Goal: Navigation & Orientation: Find specific page/section

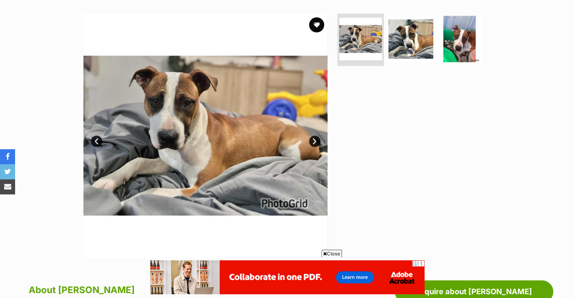
scroll to position [151, 0]
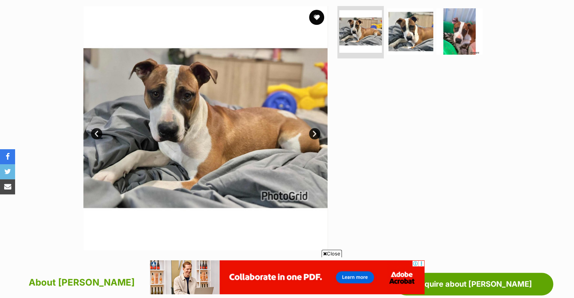
click at [339, 254] on span "Close" at bounding box center [331, 254] width 20 height 8
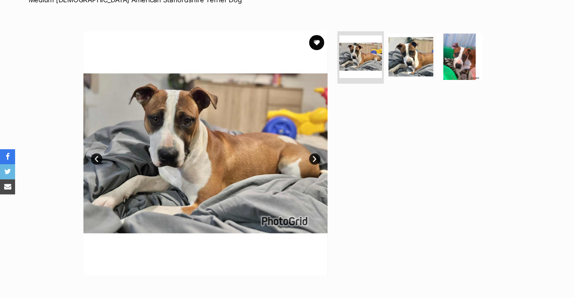
scroll to position [113, 0]
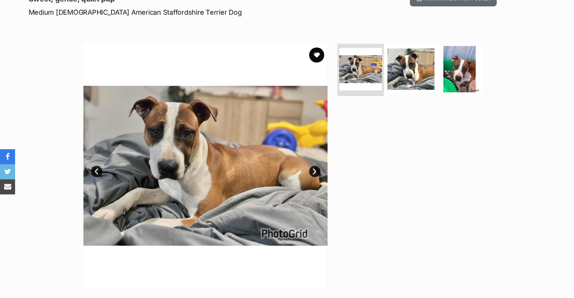
click at [410, 83] on img at bounding box center [409, 69] width 49 height 49
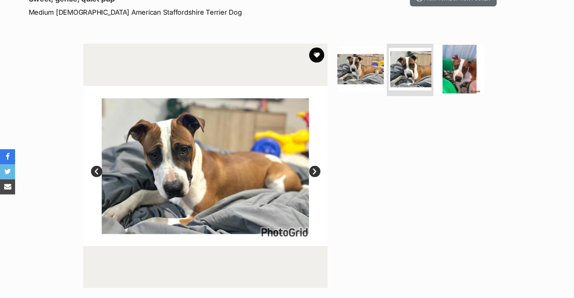
click at [456, 75] on img at bounding box center [459, 69] width 49 height 49
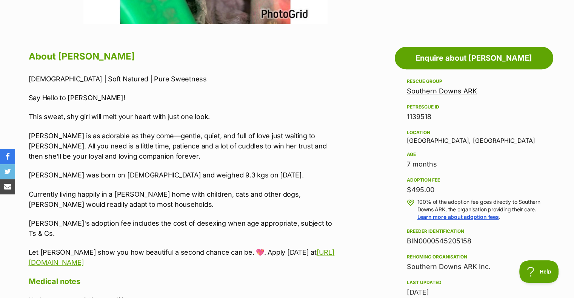
scroll to position [0, 0]
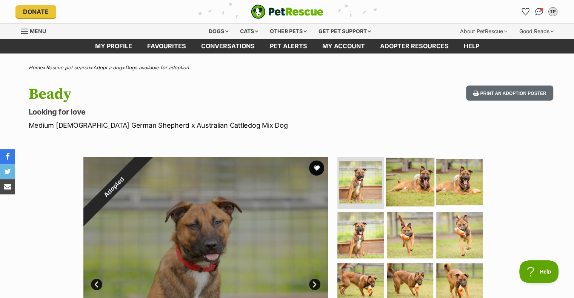
click at [412, 184] on img at bounding box center [409, 182] width 49 height 49
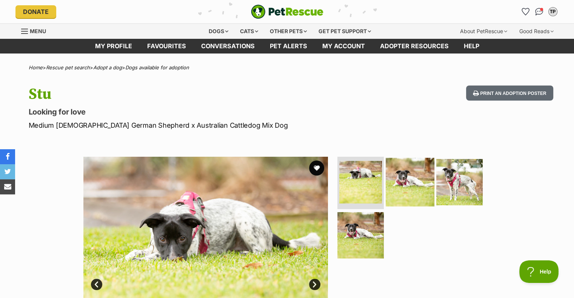
click at [403, 180] on img at bounding box center [409, 182] width 49 height 49
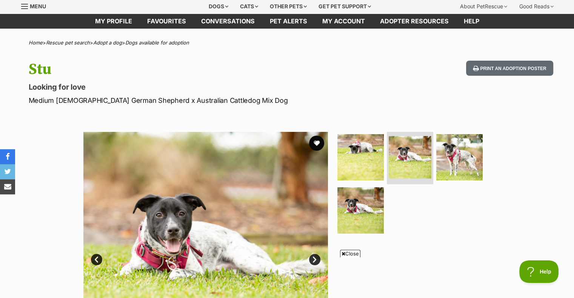
scroll to position [38, 0]
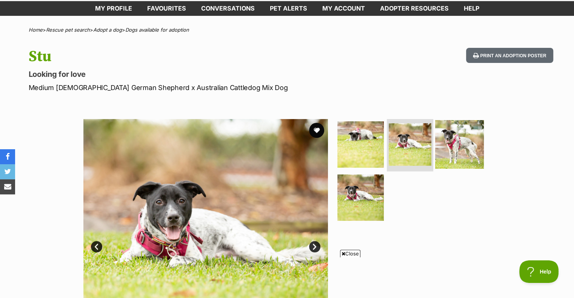
click at [444, 139] on img at bounding box center [459, 144] width 49 height 49
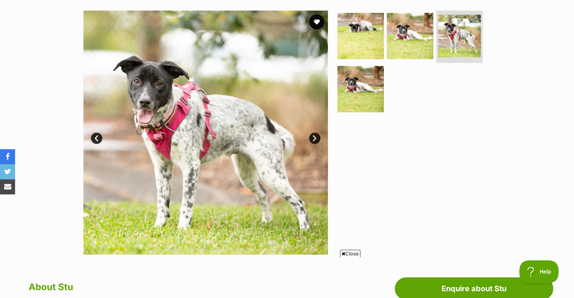
scroll to position [151, 0]
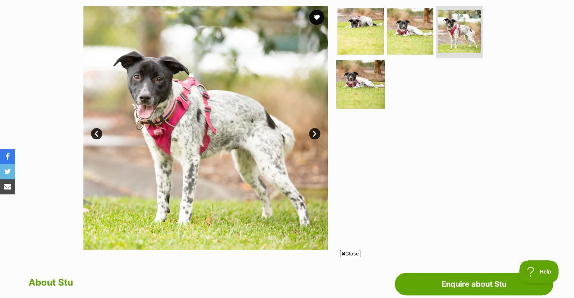
click at [357, 90] on img at bounding box center [360, 84] width 49 height 49
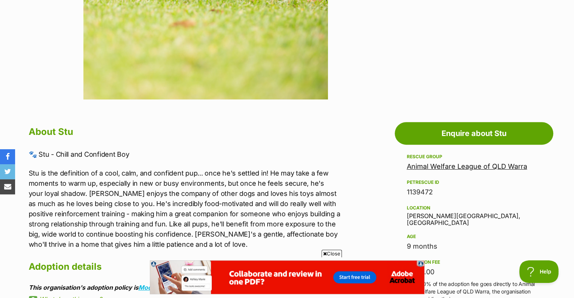
scroll to position [189, 0]
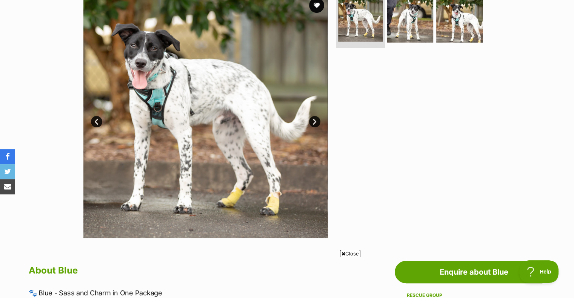
scroll to position [113, 0]
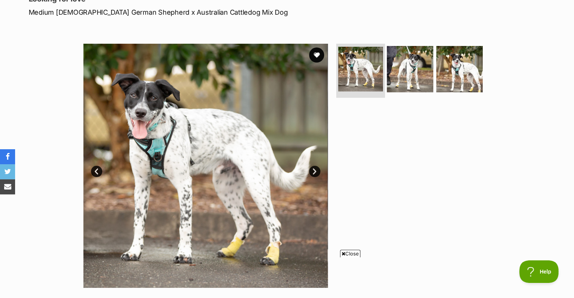
click at [356, 69] on img at bounding box center [360, 69] width 45 height 45
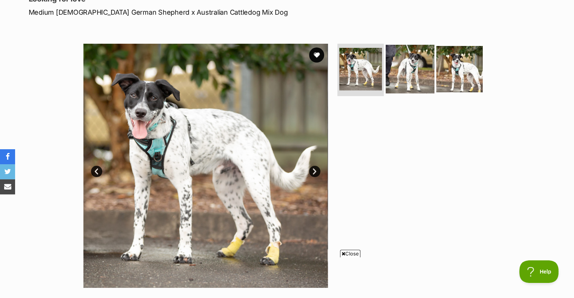
click at [392, 78] on img at bounding box center [409, 69] width 49 height 49
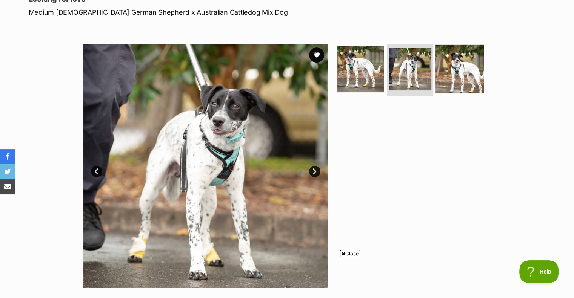
click at [451, 75] on img at bounding box center [459, 69] width 49 height 49
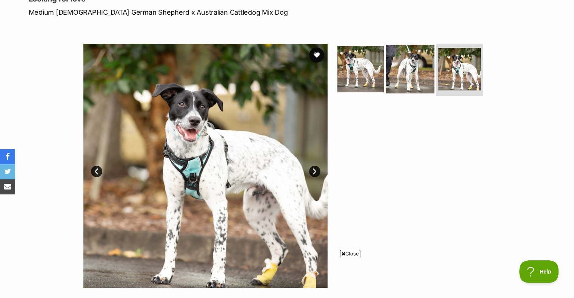
click at [410, 66] on img at bounding box center [409, 69] width 49 height 49
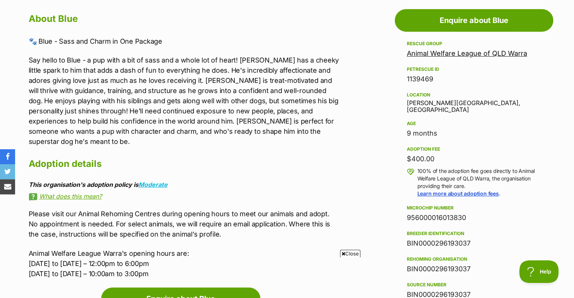
scroll to position [0, 0]
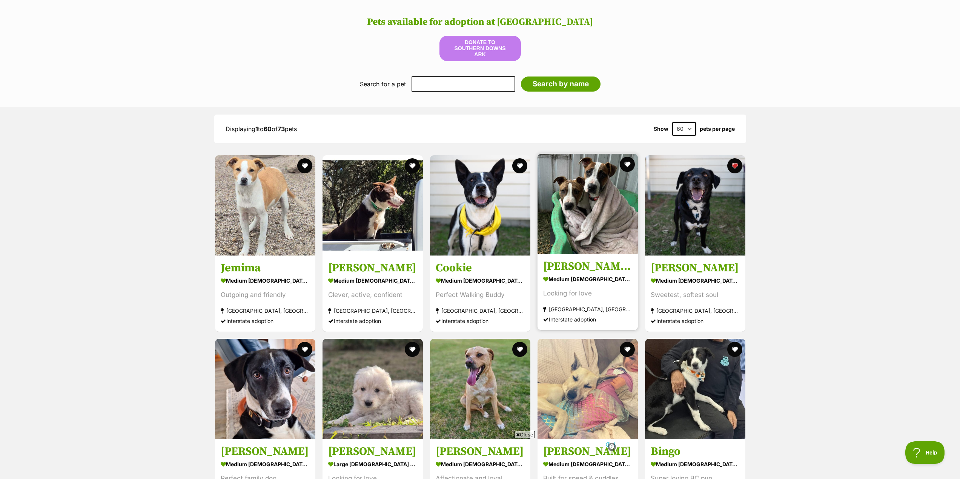
click at [582, 235] on img at bounding box center [587, 204] width 100 height 100
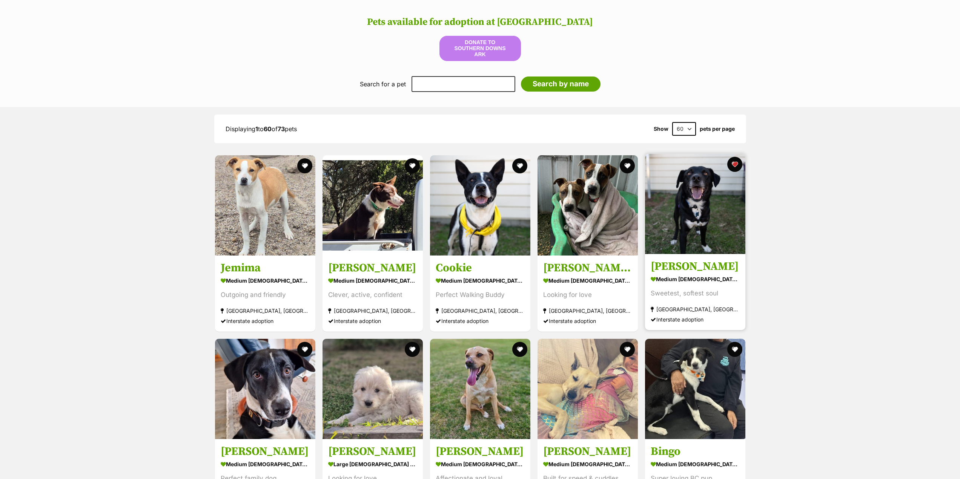
click at [703, 194] on img at bounding box center [695, 204] width 100 height 100
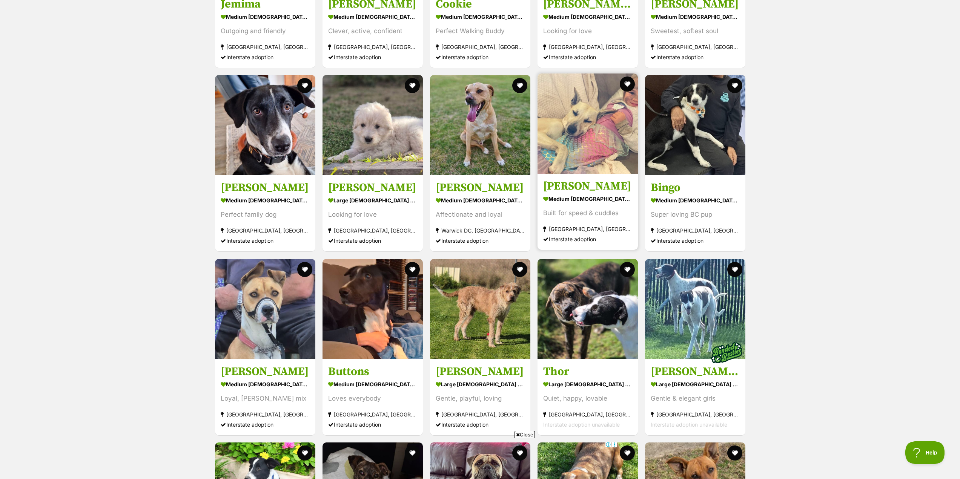
scroll to position [857, 0]
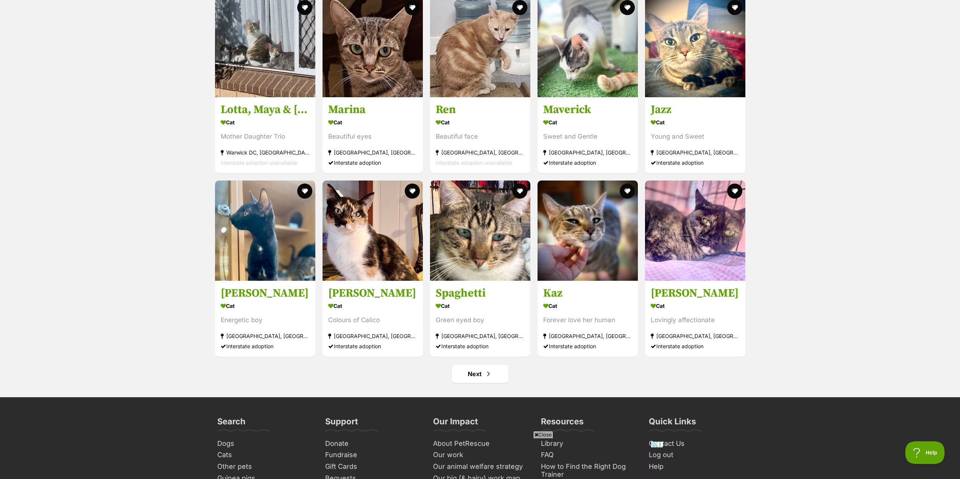
scroll to position [2694, 0]
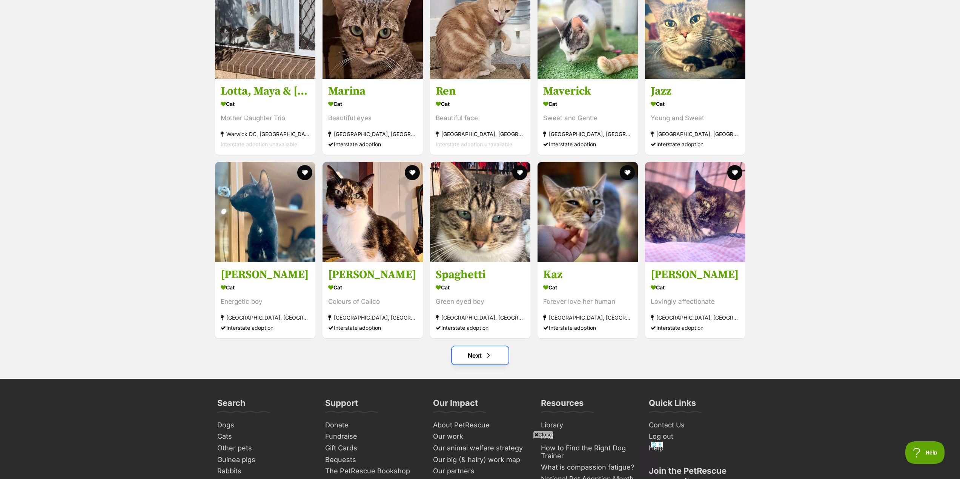
click at [490, 351] on span "Next page" at bounding box center [489, 355] width 8 height 9
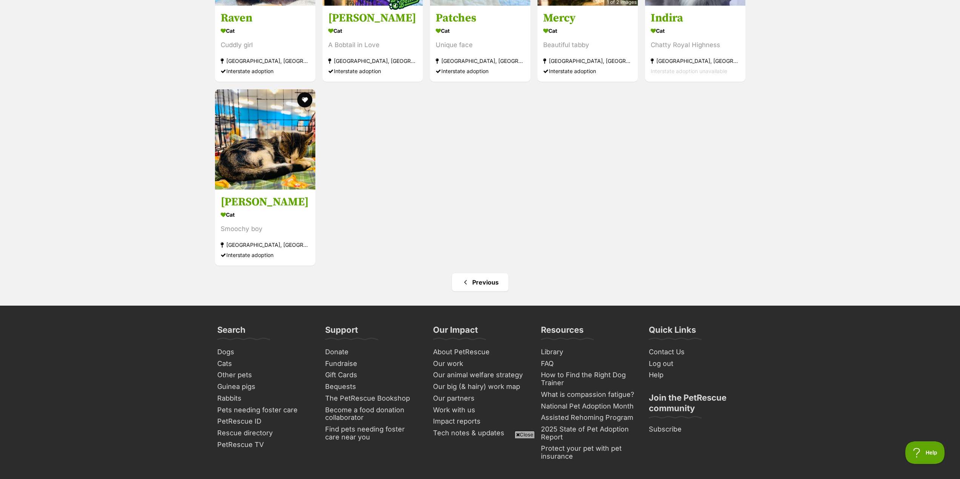
scroll to position [1132, 0]
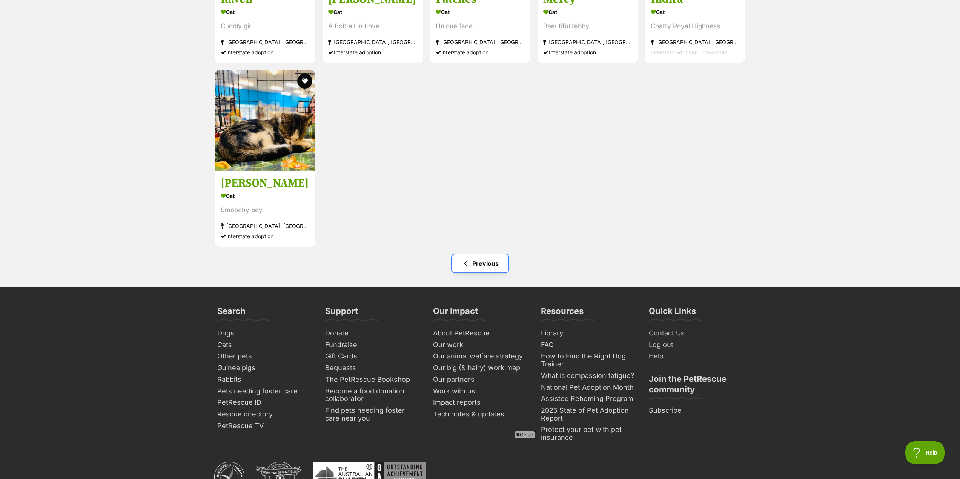
click at [478, 264] on link "Previous" at bounding box center [480, 264] width 57 height 18
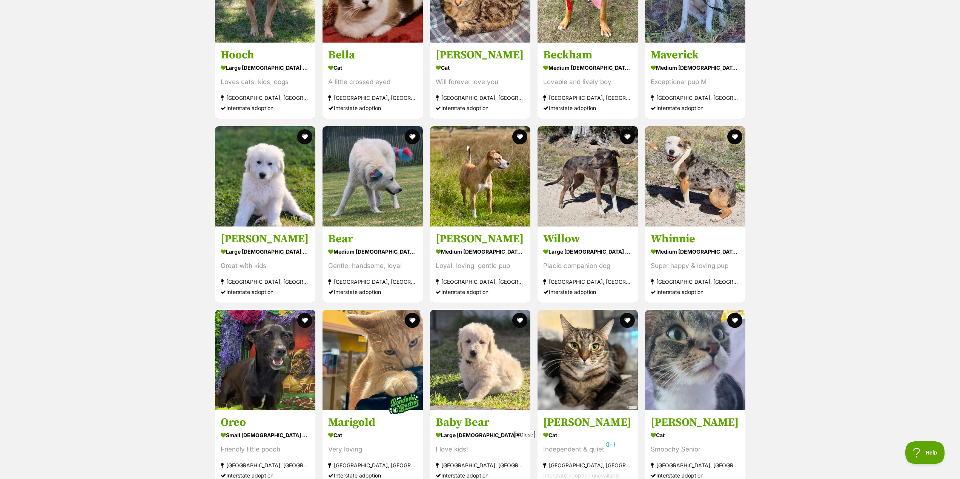
scroll to position [1509, 0]
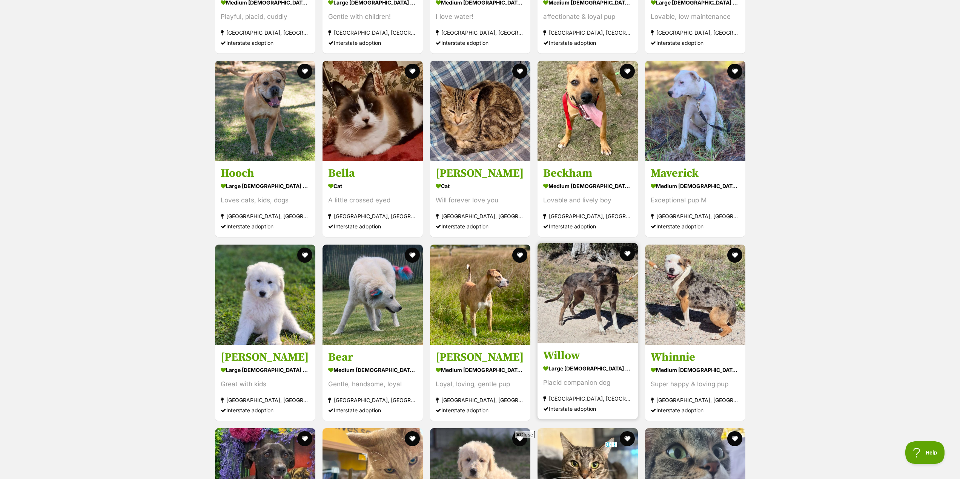
click at [575, 322] on img at bounding box center [587, 293] width 100 height 100
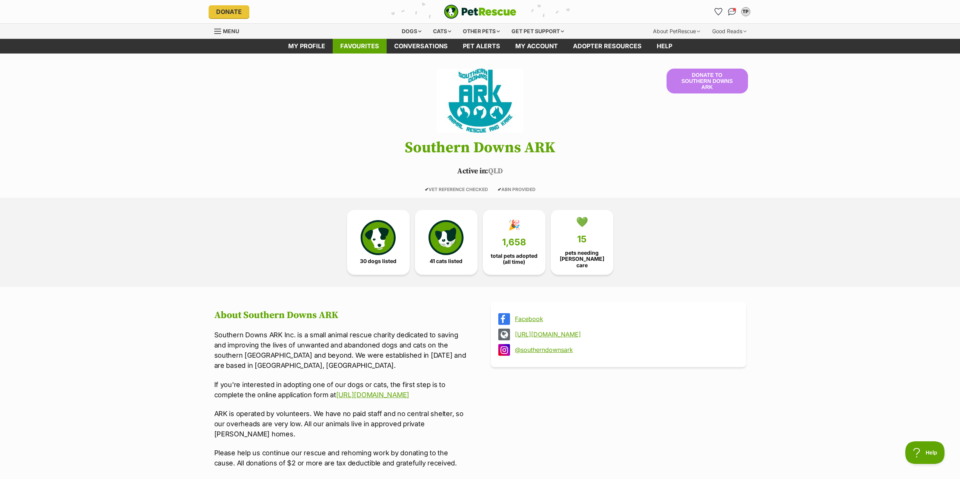
click at [361, 48] on link "Favourites" at bounding box center [360, 46] width 54 height 15
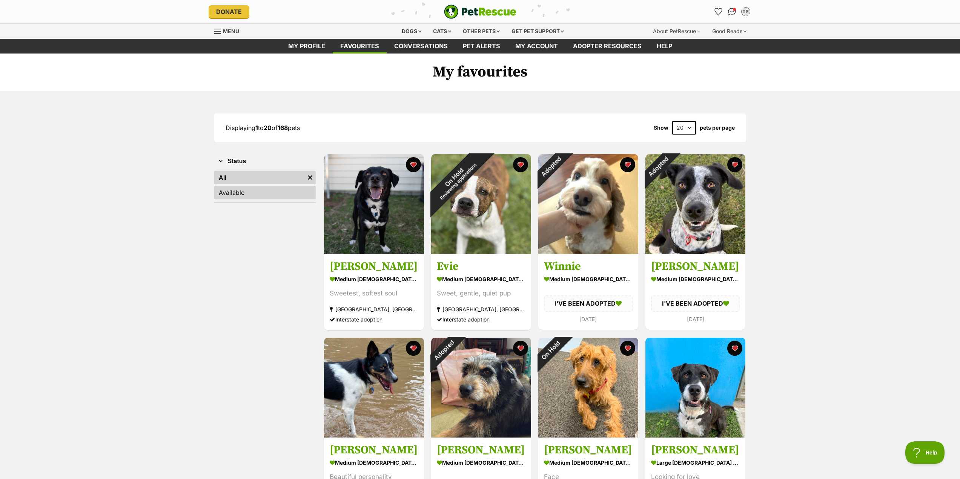
click at [252, 193] on link "Available" at bounding box center [264, 193] width 101 height 14
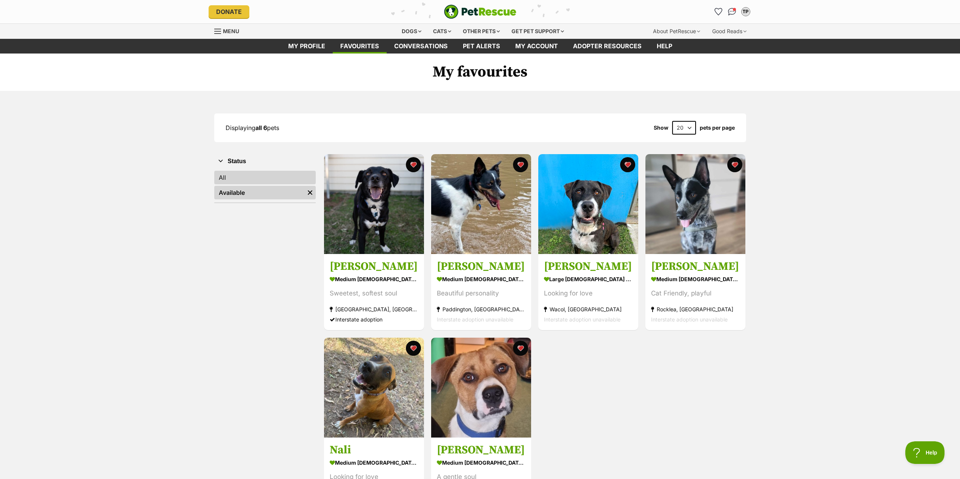
click at [260, 180] on link "All" at bounding box center [264, 178] width 101 height 14
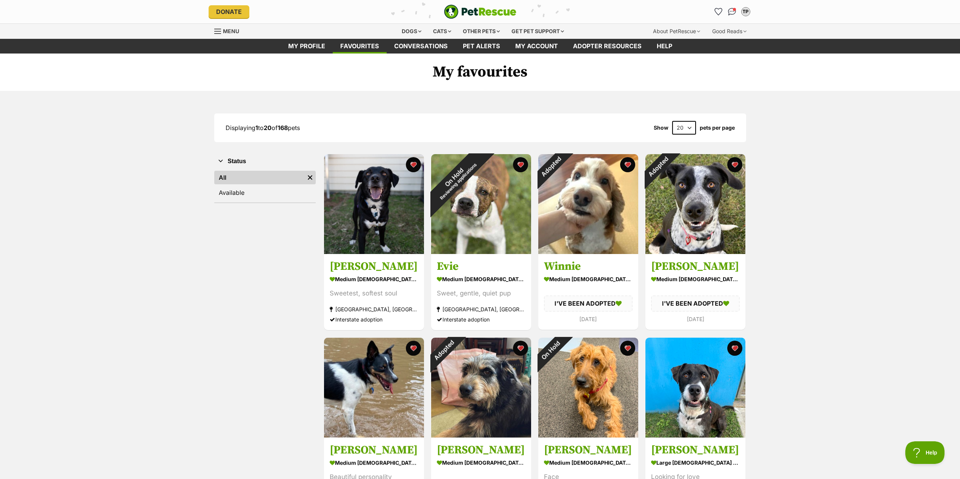
click at [688, 130] on select "20 40 60" at bounding box center [684, 128] width 24 height 14
select select "60"
click at [672, 121] on select "20 40 60" at bounding box center [684, 128] width 24 height 14
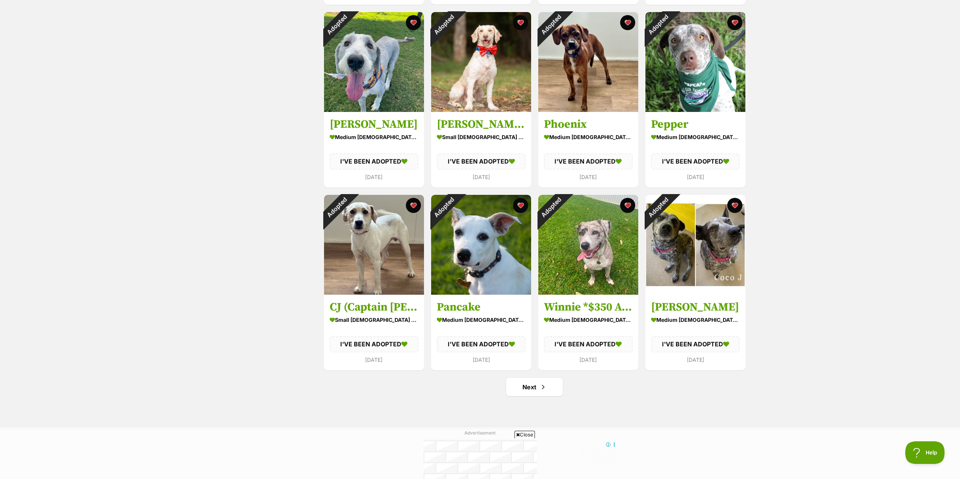
scroll to position [2527, 0]
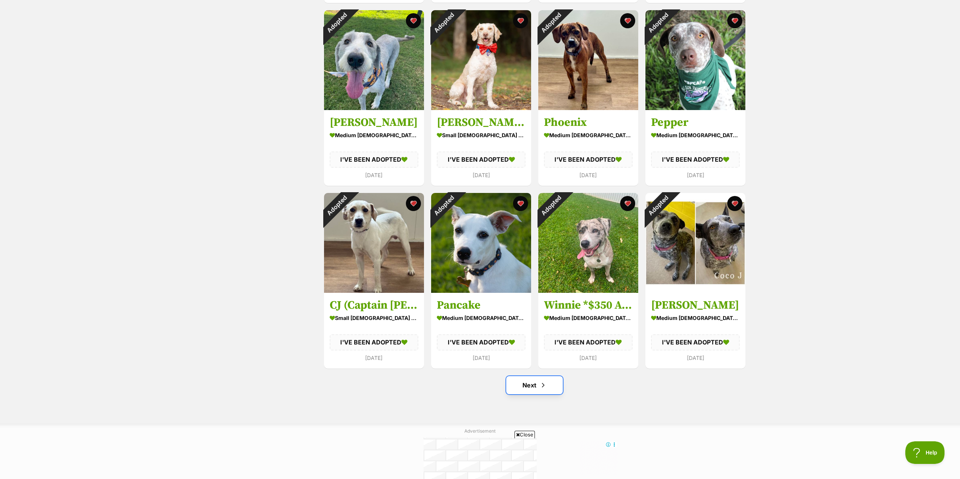
click at [548, 388] on link "Next" at bounding box center [534, 385] width 57 height 18
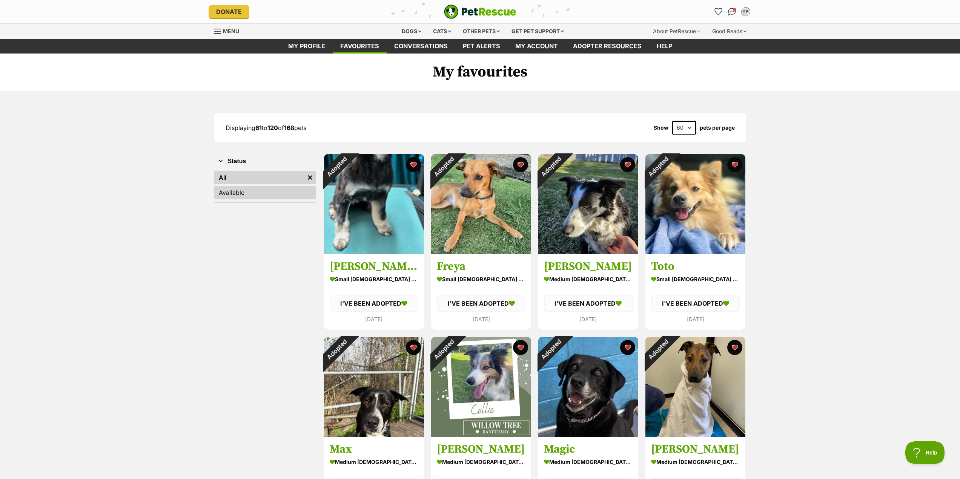
click at [254, 198] on link "Available" at bounding box center [264, 193] width 101 height 14
